Goal: Contribute content: Add original content to the website for others to see

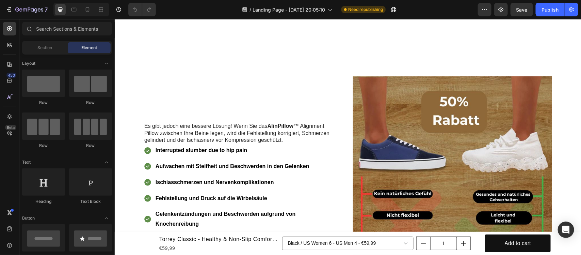
scroll to position [553, 0]
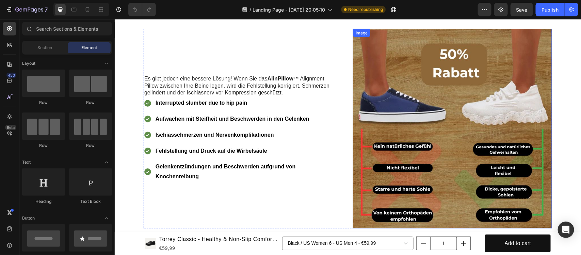
click at [449, 125] on img at bounding box center [452, 128] width 199 height 199
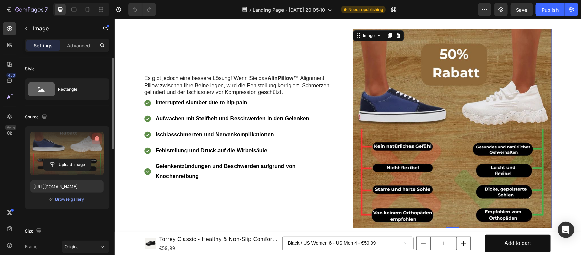
click at [94, 138] on icon "button" at bounding box center [97, 138] width 7 height 7
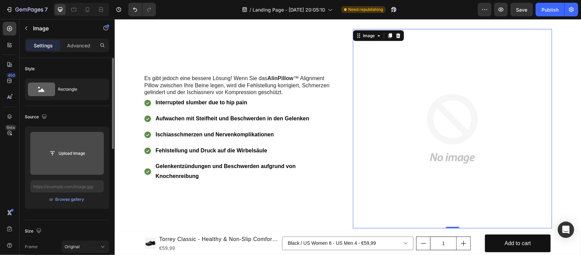
click at [59, 153] on input "file" at bounding box center [67, 153] width 47 height 12
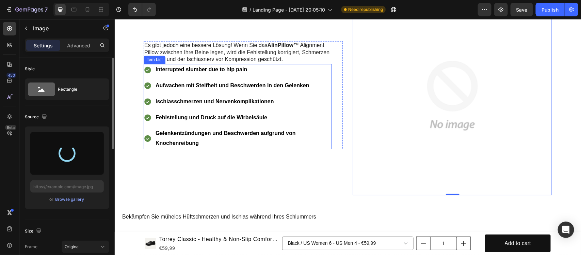
type input "https://cdn.shopify.com/s/files/1/0676/0844/5116/files/gempages_583242686085988…"
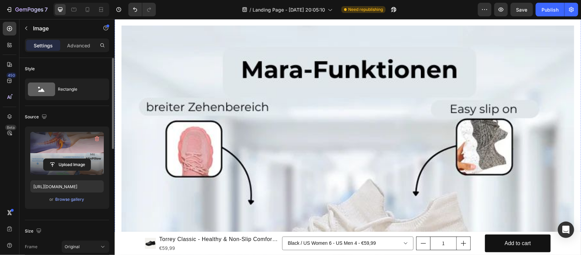
scroll to position [1234, 0]
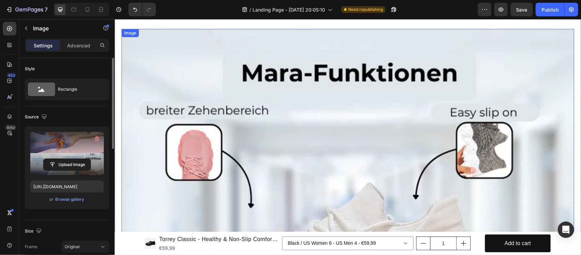
click at [329, 123] on img at bounding box center [347, 255] width 453 height 453
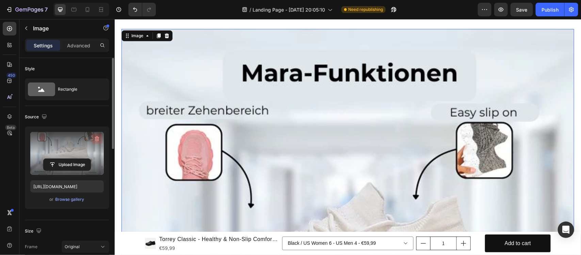
click at [96, 138] on icon "button" at bounding box center [97, 138] width 4 height 5
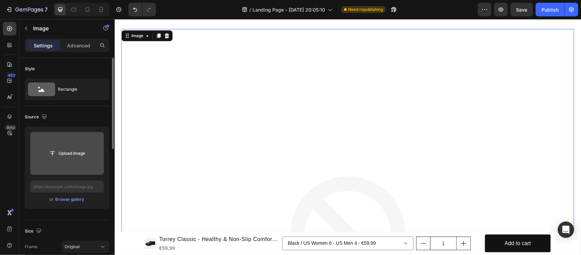
click at [75, 155] on input "file" at bounding box center [67, 153] width 47 height 12
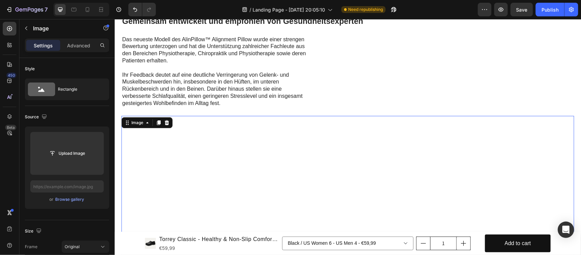
scroll to position [1192, 0]
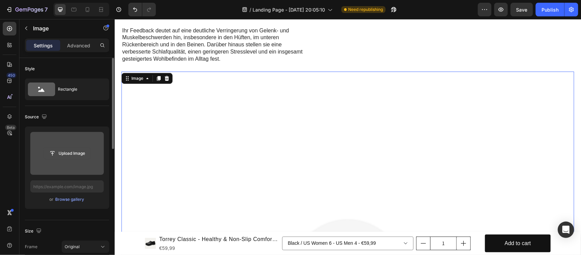
drag, startPoint x: 45, startPoint y: 159, endPoint x: 50, endPoint y: 158, distance: 4.6
click at [49, 158] on button "Upload Image" at bounding box center [67, 153] width 48 height 12
click at [57, 153] on input "file" at bounding box center [67, 153] width 47 height 12
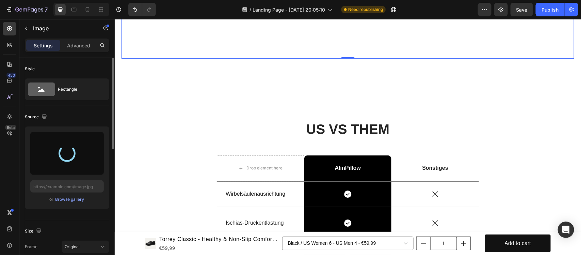
scroll to position [1660, 0]
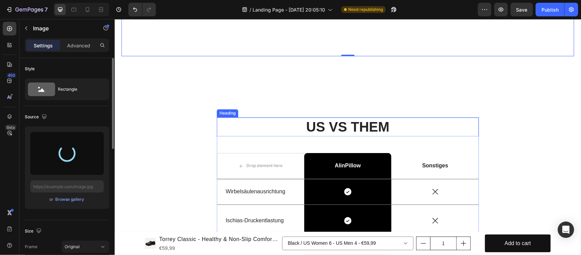
click at [353, 117] on h2 "US VS THEM" at bounding box center [348, 126] width 262 height 19
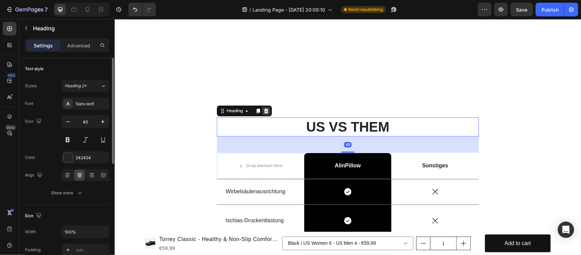
click at [265, 108] on icon at bounding box center [266, 110] width 4 height 5
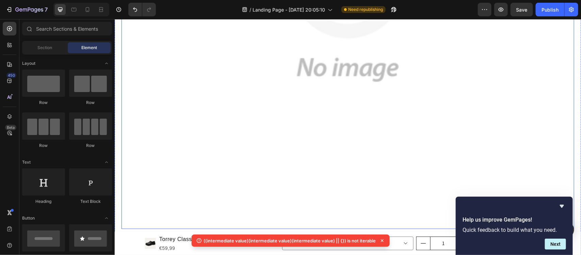
scroll to position [1532, 0]
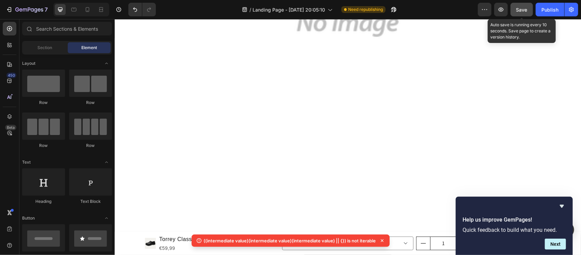
click at [523, 11] on span "Save" at bounding box center [522, 10] width 11 height 6
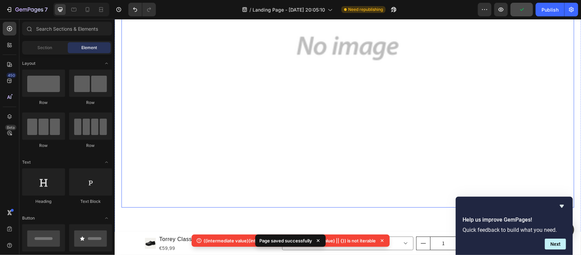
scroll to position [1490, 0]
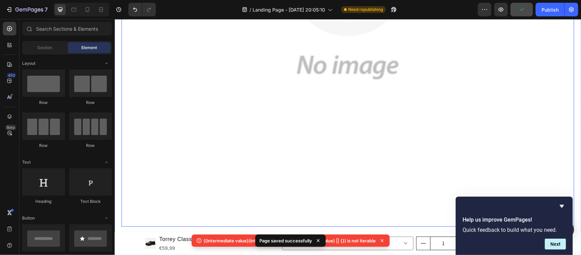
click at [377, 121] on img at bounding box center [347, -1] width 453 height 453
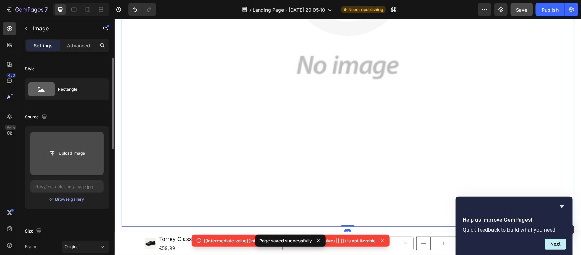
click at [65, 149] on input "file" at bounding box center [67, 153] width 47 height 12
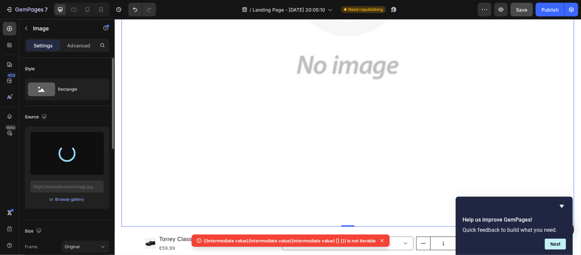
type input "https://cdn.shopify.com/s/files/1/0676/0844/5116/files/gempages_583242686085988…"
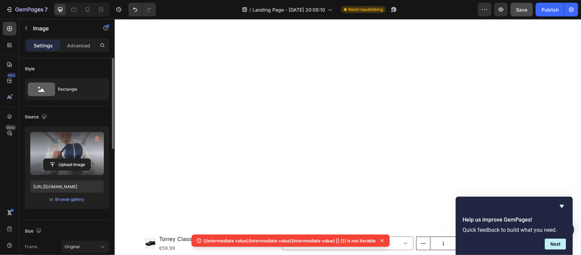
scroll to position [2086, 0]
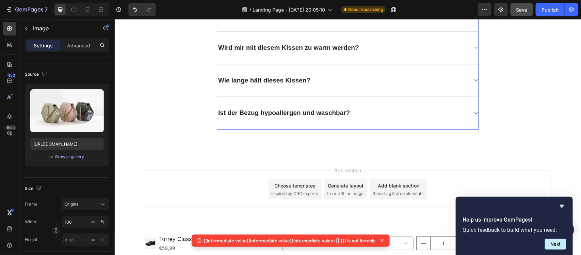
scroll to position [2171, 0]
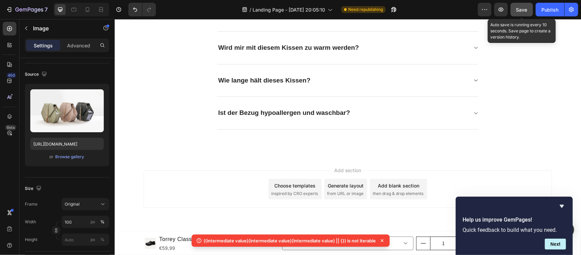
click at [522, 10] on span "Save" at bounding box center [522, 10] width 11 height 6
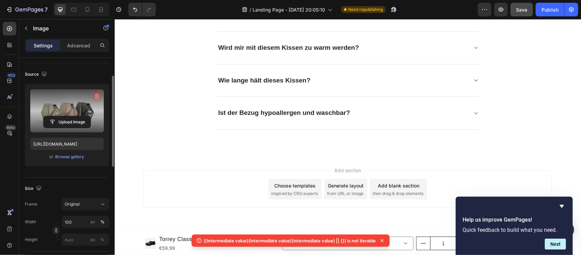
click at [94, 94] on icon "button" at bounding box center [97, 96] width 7 height 7
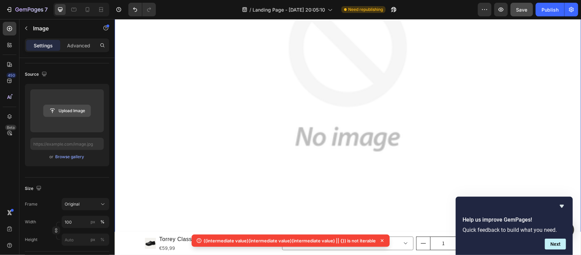
drag, startPoint x: 58, startPoint y: 104, endPoint x: 63, endPoint y: 107, distance: 6.4
click at [60, 105] on div "Upload Image" at bounding box center [67, 110] width 74 height 43
click at [60, 108] on input "file" at bounding box center [67, 111] width 47 height 12
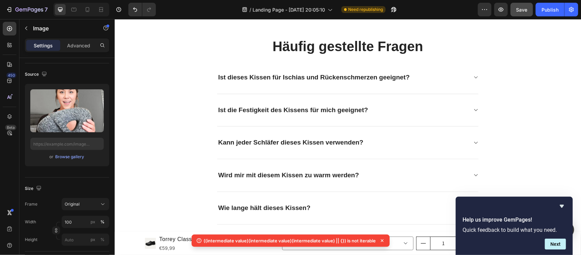
type input "https://cdn.shopify.com/s/files/1/0676/0844/5116/files/gempages_583242686085988…"
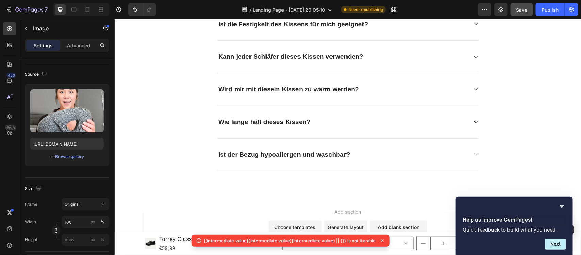
scroll to position [2555, 0]
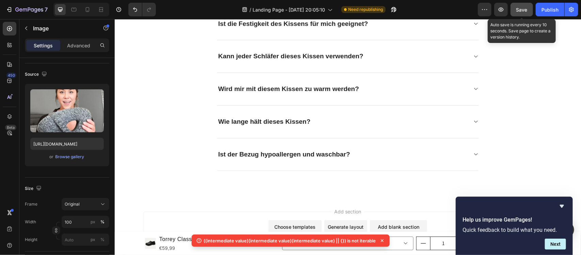
click at [525, 8] on span "Save" at bounding box center [522, 10] width 11 height 6
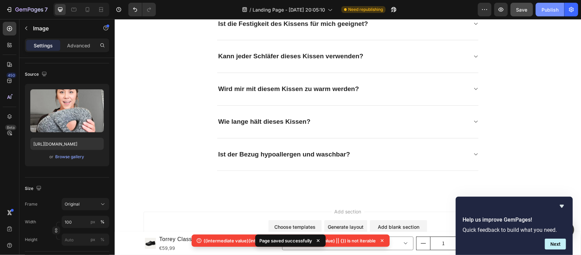
click at [552, 10] on div "Publish" at bounding box center [550, 9] width 17 height 7
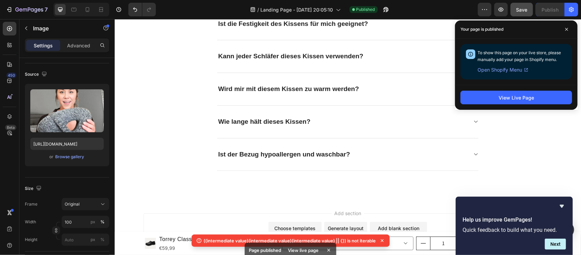
drag, startPoint x: 564, startPoint y: 28, endPoint x: 552, endPoint y: 37, distance: 15.3
click at [564, 29] on span at bounding box center [567, 29] width 11 height 11
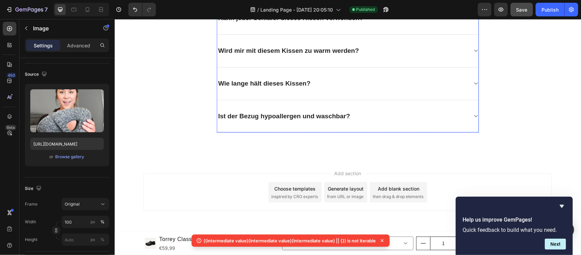
scroll to position [2598, 0]
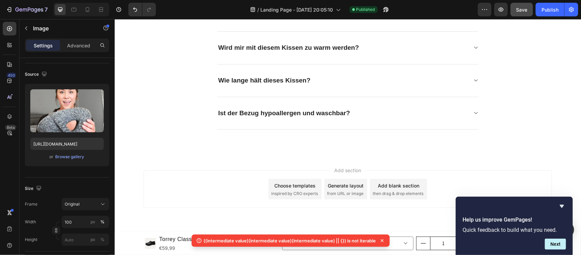
click at [564, 207] on icon "Hide survey" at bounding box center [562, 206] width 8 height 8
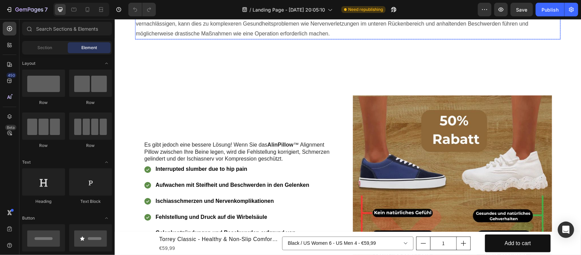
scroll to position [468, 0]
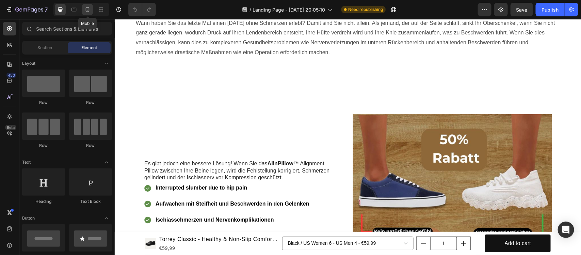
click at [88, 9] on icon at bounding box center [87, 9] width 7 height 7
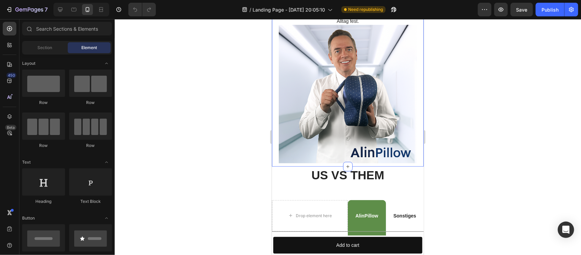
scroll to position [1348, 0]
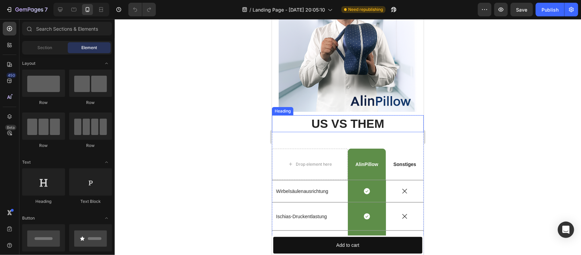
click at [352, 115] on h2 "US VS THEM" at bounding box center [348, 123] width 152 height 17
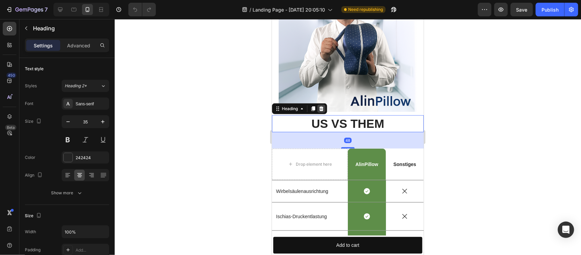
click at [323, 106] on icon at bounding box center [321, 108] width 4 height 5
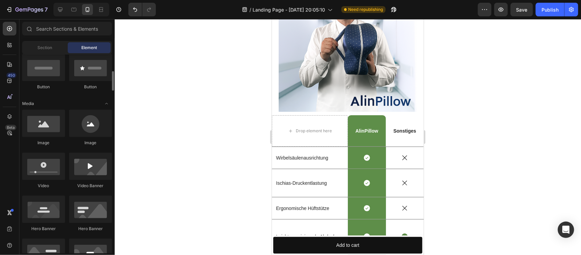
scroll to position [0, 0]
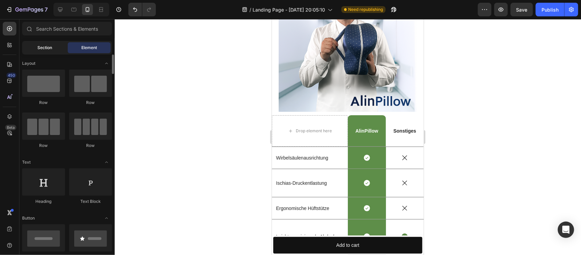
click at [52, 48] on span "Section" at bounding box center [45, 48] width 15 height 6
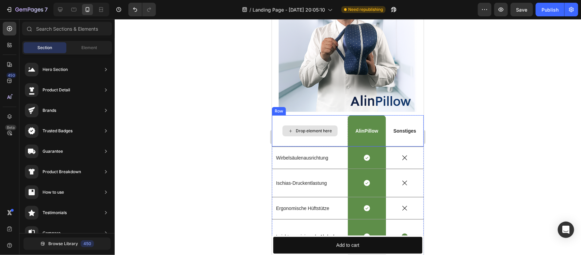
click at [339, 115] on div "Drop element here" at bounding box center [310, 130] width 76 height 31
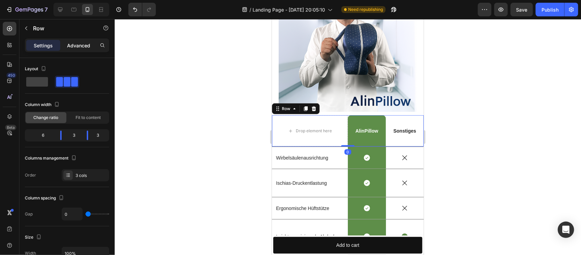
click at [77, 47] on p "Advanced" at bounding box center [78, 45] width 23 height 7
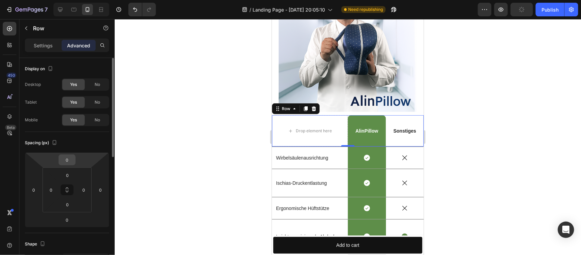
click at [68, 161] on input "0" at bounding box center [67, 160] width 14 height 10
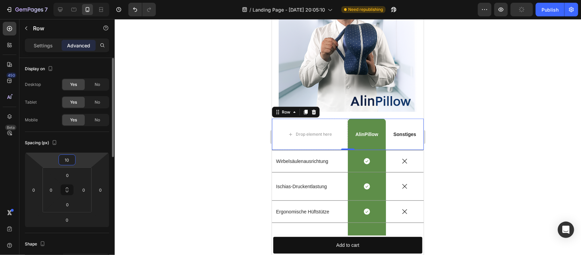
type input "1"
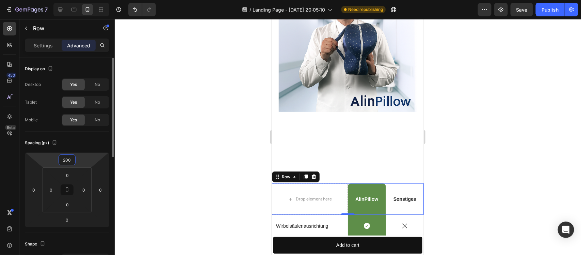
type input "20"
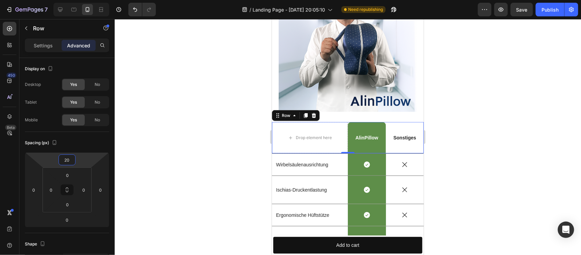
click at [196, 154] on div at bounding box center [348, 137] width 467 height 236
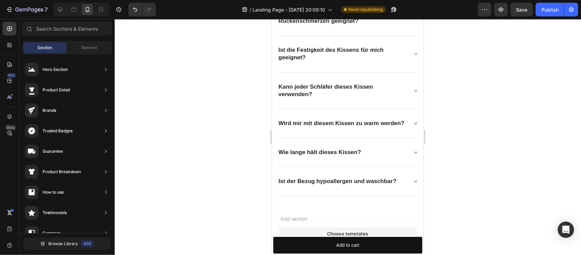
scroll to position [1757, 0]
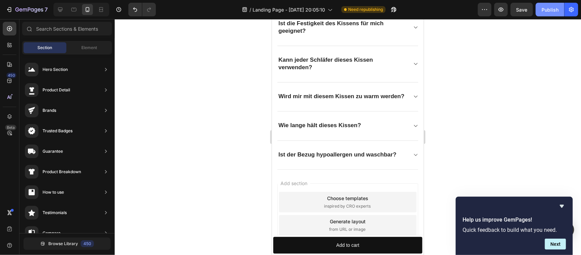
click at [552, 10] on div "Publish" at bounding box center [550, 9] width 17 height 7
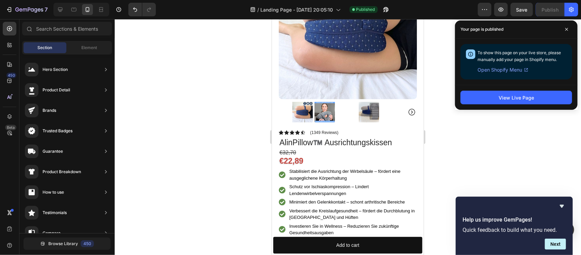
scroll to position [43, 0]
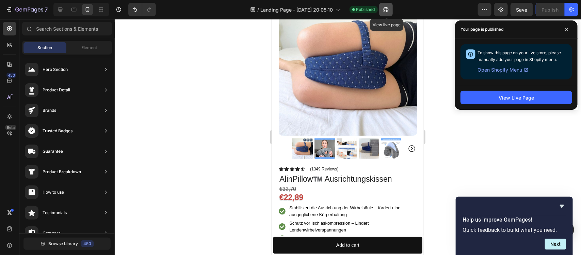
click at [384, 7] on icon "button" at bounding box center [386, 9] width 7 height 7
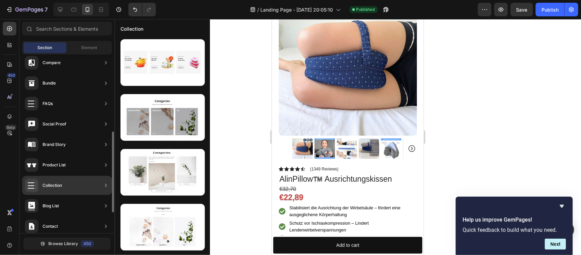
scroll to position [216, 0]
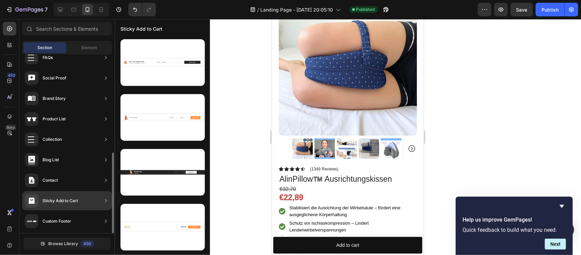
click at [72, 200] on div "Sticky Add to Cart" at bounding box center [60, 200] width 35 height 7
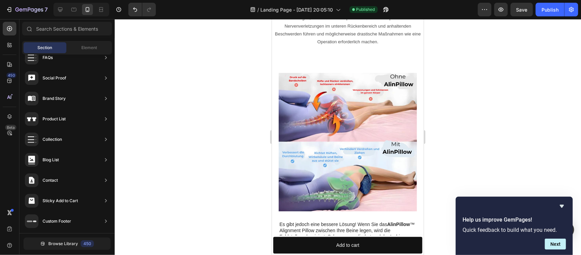
scroll to position [468, 0]
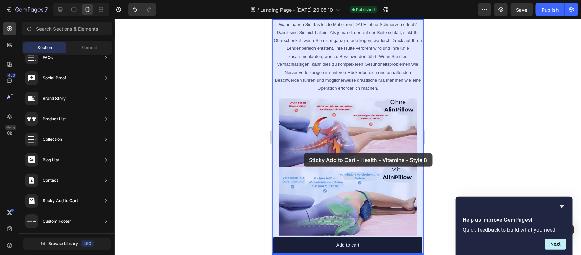
drag, startPoint x: 443, startPoint y: 91, endPoint x: 303, endPoint y: 153, distance: 152.4
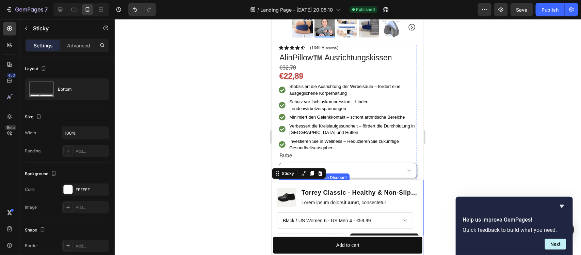
scroll to position [213, 0]
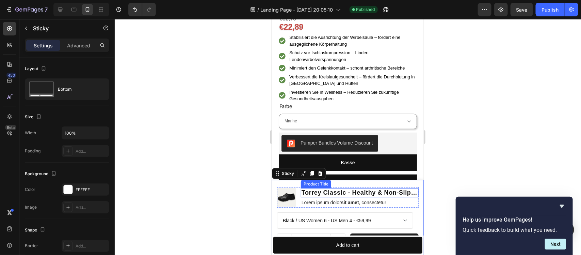
click at [339, 196] on h1 "Torrey Classic - Healthy & Non-Slip Comfort Clogs" at bounding box center [360, 192] width 118 height 9
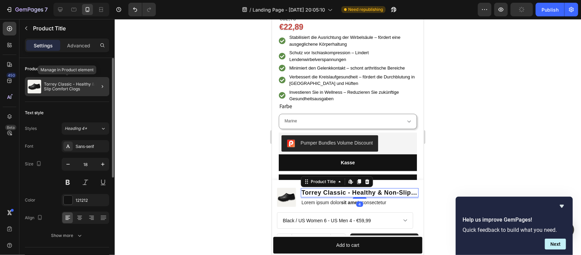
click at [86, 89] on p "Torrey Classic - Healthy & Non-Slip Comfort Clogs" at bounding box center [75, 87] width 63 height 10
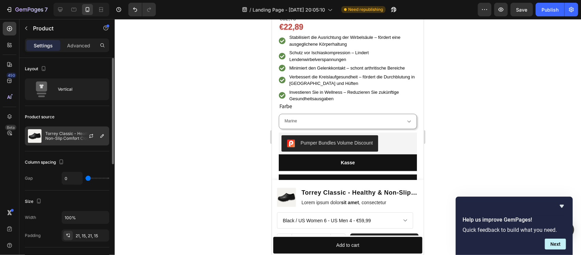
click at [96, 134] on div at bounding box center [94, 136] width 30 height 18
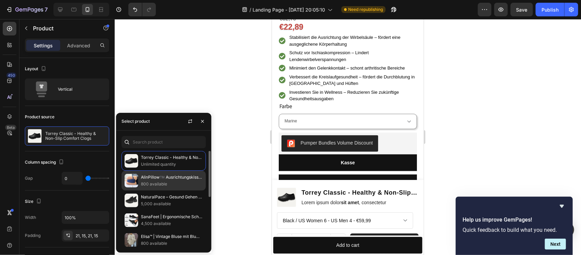
click at [158, 181] on p "800 available" at bounding box center [172, 183] width 62 height 7
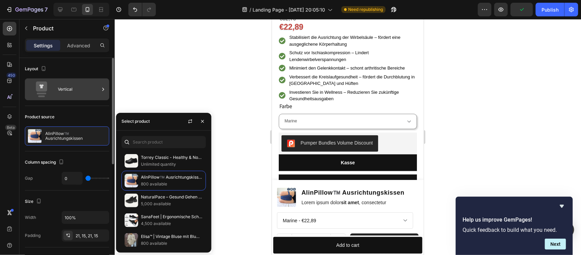
click at [82, 84] on div "Vertical" at bounding box center [79, 89] width 42 height 16
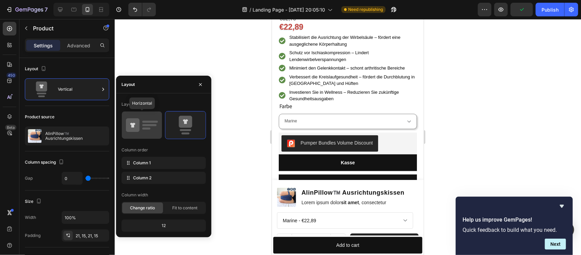
click at [146, 130] on icon at bounding box center [142, 124] width 32 height 19
type input "12"
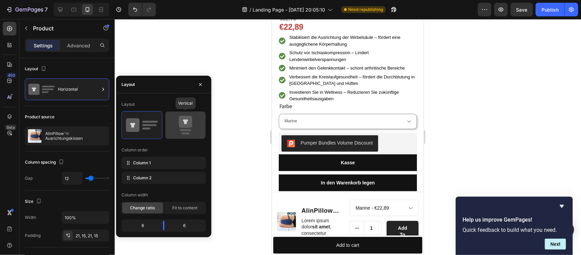
click at [189, 120] on icon at bounding box center [185, 122] width 13 height 12
type input "0"
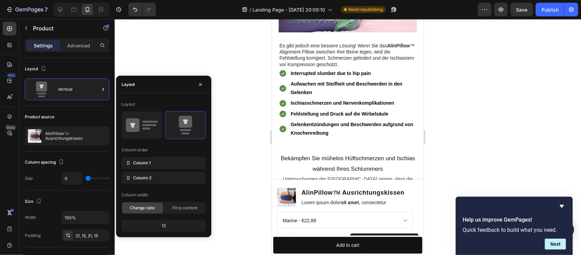
scroll to position [724, 0]
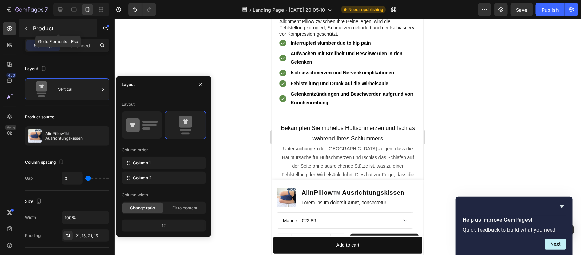
click at [23, 28] on button "button" at bounding box center [26, 28] width 11 height 11
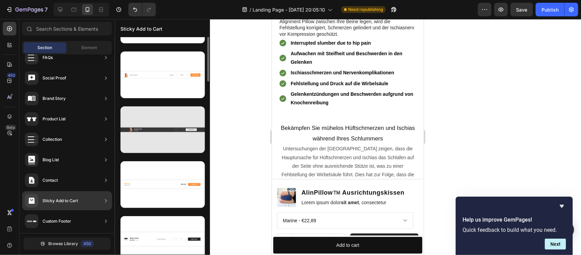
scroll to position [0, 0]
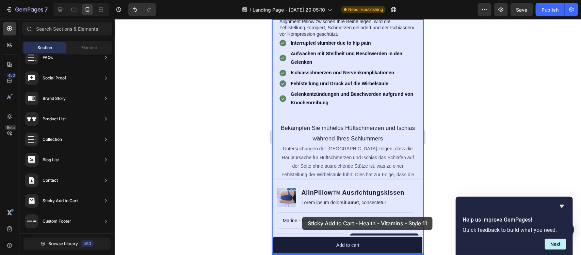
drag, startPoint x: 435, startPoint y: 144, endPoint x: 302, endPoint y: 216, distance: 151.0
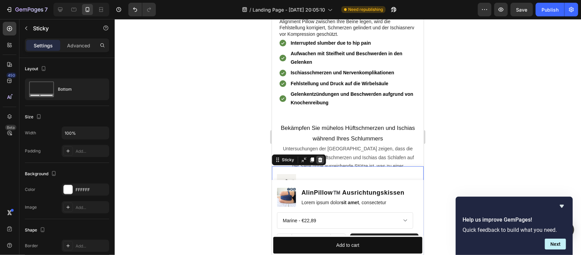
click at [322, 160] on icon at bounding box center [319, 159] width 5 height 5
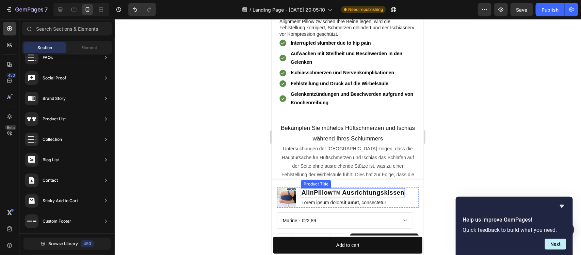
click at [325, 195] on h1 "AlinPillow™️ Ausrichtungskissen" at bounding box center [353, 192] width 104 height 9
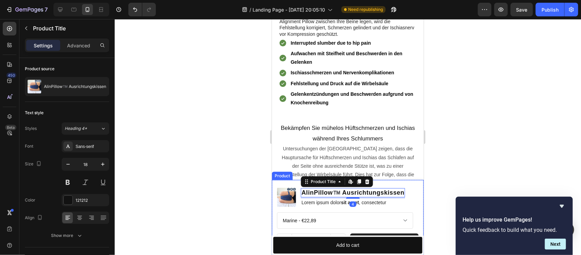
click at [290, 183] on div "Product Images AlinPillow™️ Ausrichtungskissen Product Title Edit content in Sh…" at bounding box center [348, 216] width 152 height 75
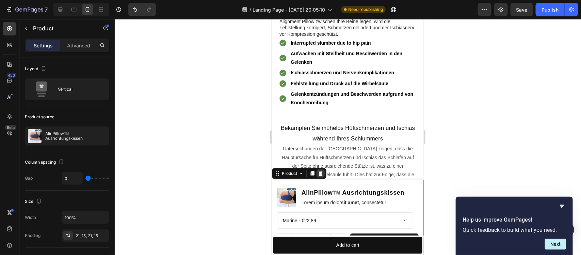
click at [318, 175] on icon at bounding box center [320, 172] width 5 height 5
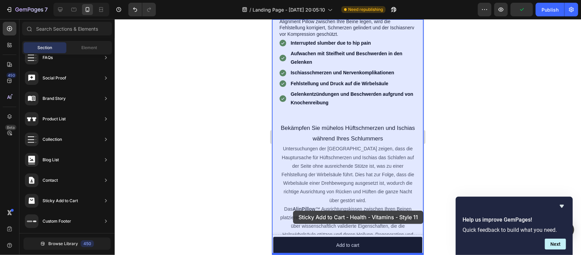
drag, startPoint x: 427, startPoint y: 147, endPoint x: 293, endPoint y: 210, distance: 148.2
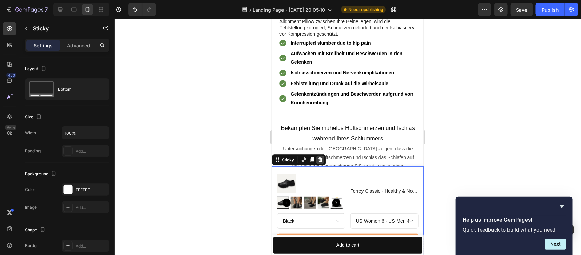
click at [319, 159] on icon at bounding box center [320, 159] width 4 height 5
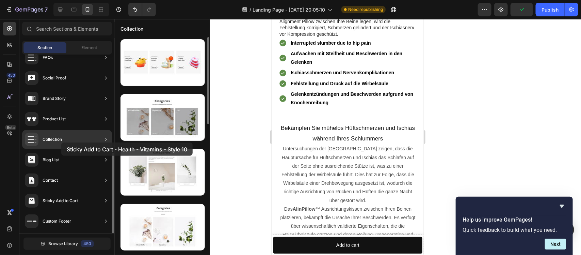
drag, startPoint x: 171, startPoint y: 168, endPoint x: 52, endPoint y: 141, distance: 122.3
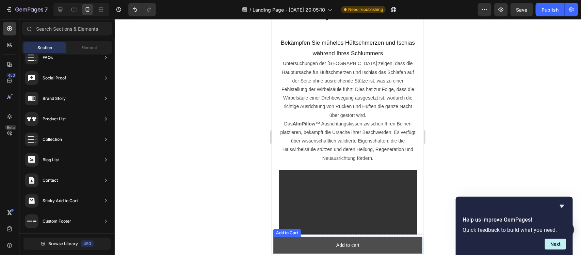
scroll to position [1022, 0]
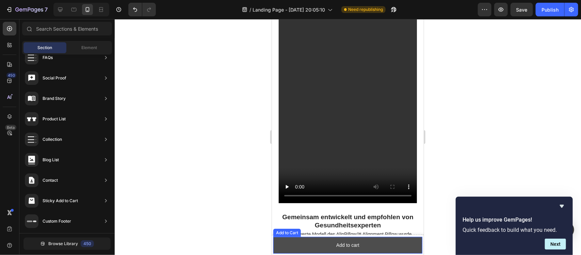
click at [376, 241] on button "Add to cart" at bounding box center [347, 244] width 149 height 17
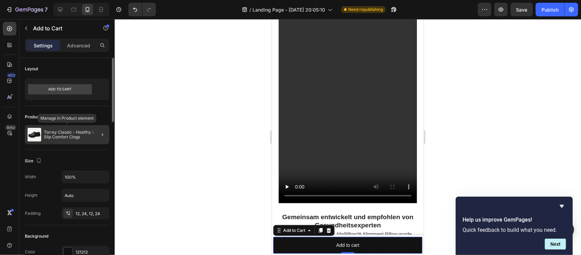
click at [74, 136] on p "Torrey Classic - Healthy & Non-Slip Comfort Clogs" at bounding box center [75, 135] width 63 height 10
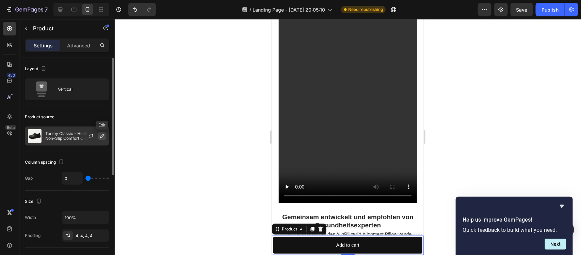
click at [99, 138] on icon "button" at bounding box center [101, 135] width 5 height 5
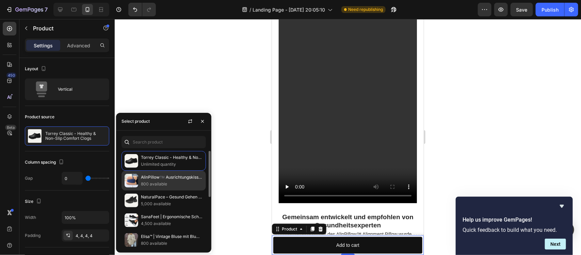
click at [147, 180] on p "AlinPillow™️ Ausrichtungskissen" at bounding box center [172, 177] width 62 height 7
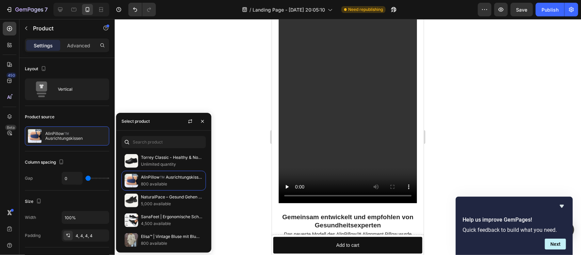
click at [169, 96] on div at bounding box center [348, 137] width 467 height 236
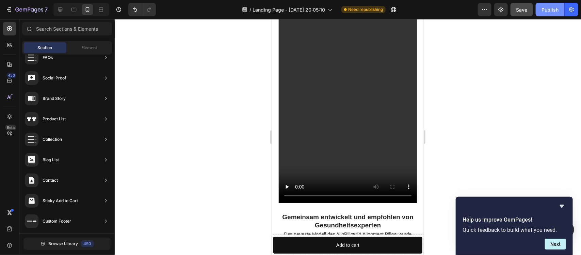
click at [554, 12] on div "Publish" at bounding box center [550, 9] width 17 height 7
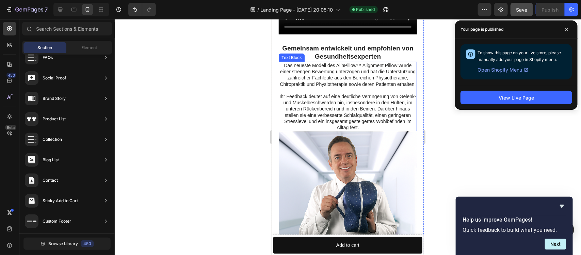
scroll to position [1192, 0]
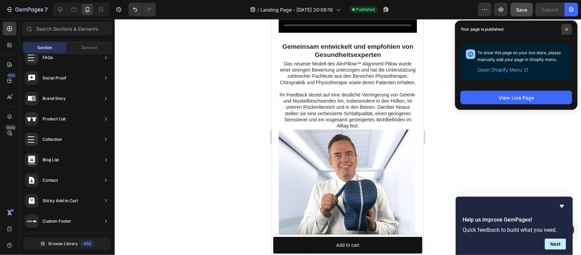
click at [566, 30] on icon at bounding box center [566, 29] width 3 height 3
